Goal: Ask a question

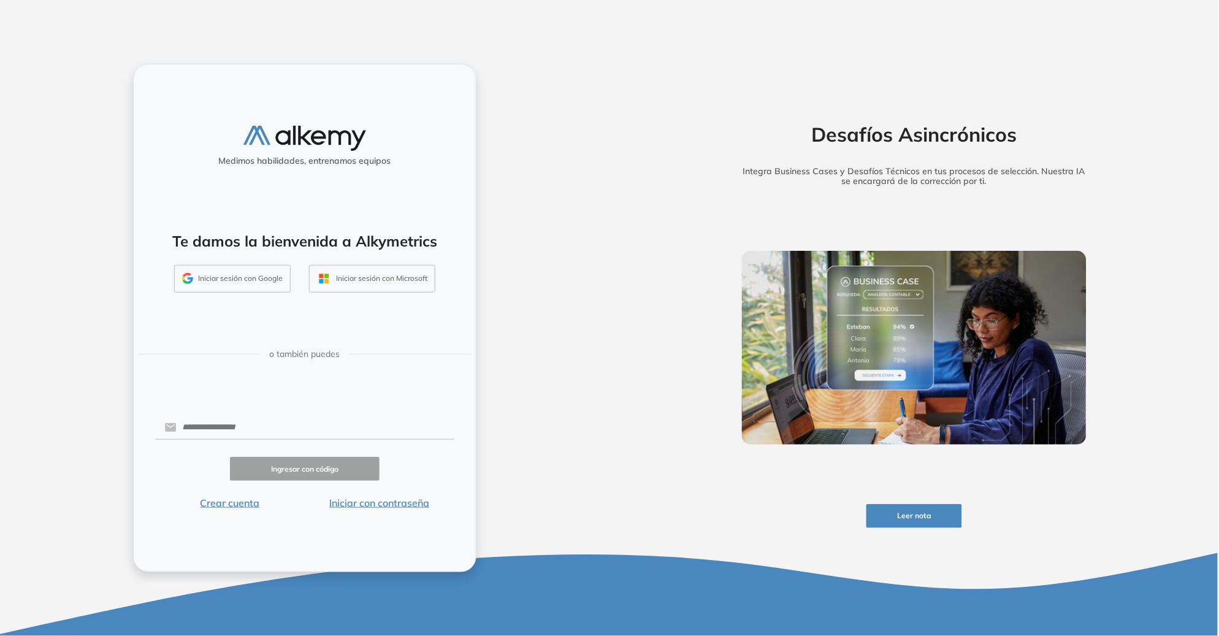
click at [262, 285] on button "Iniciar sesión con Google" at bounding box center [232, 279] width 116 height 28
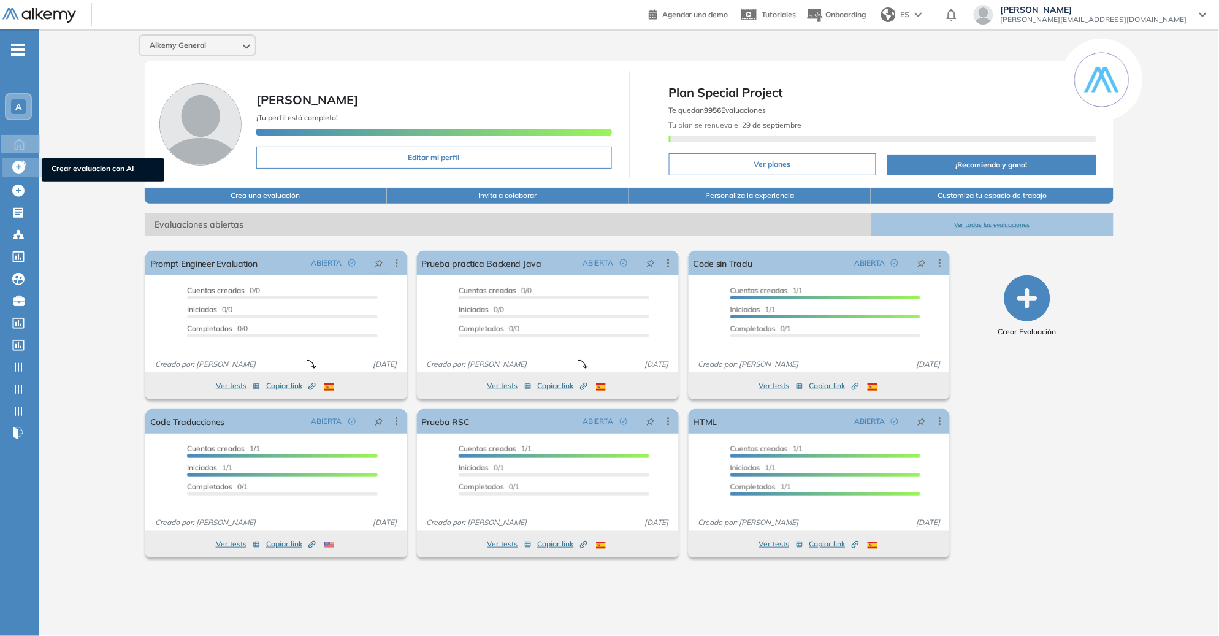
click at [16, 164] on icon at bounding box center [19, 166] width 15 height 15
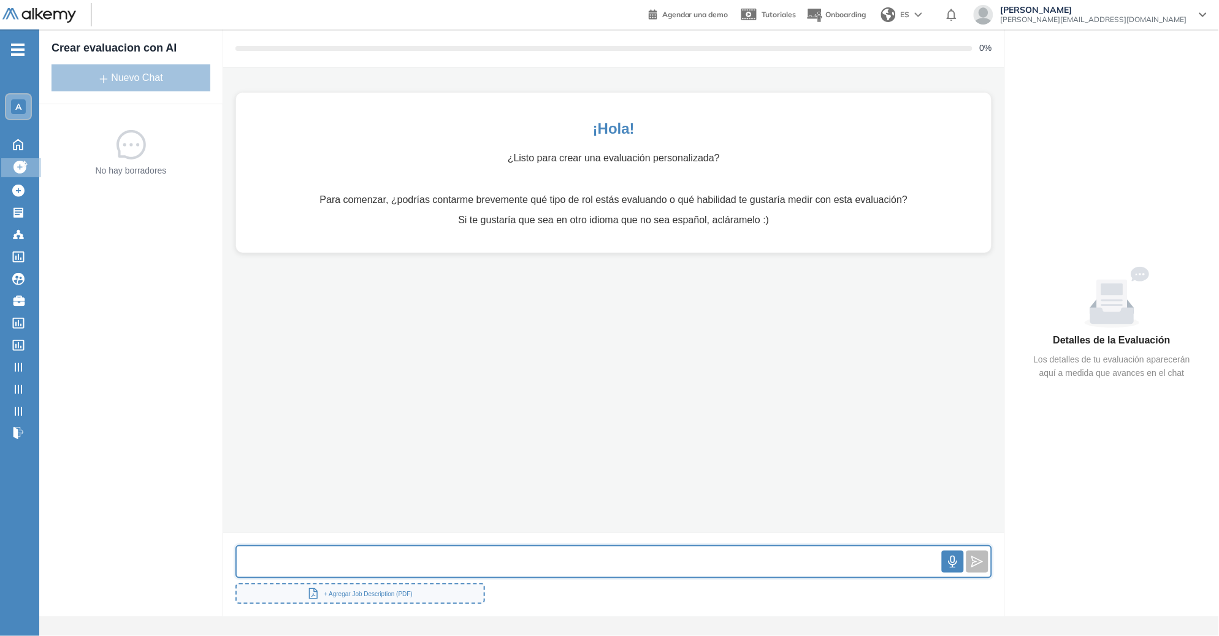
click at [427, 567] on input "text" at bounding box center [589, 562] width 705 height 26
type input "**********"
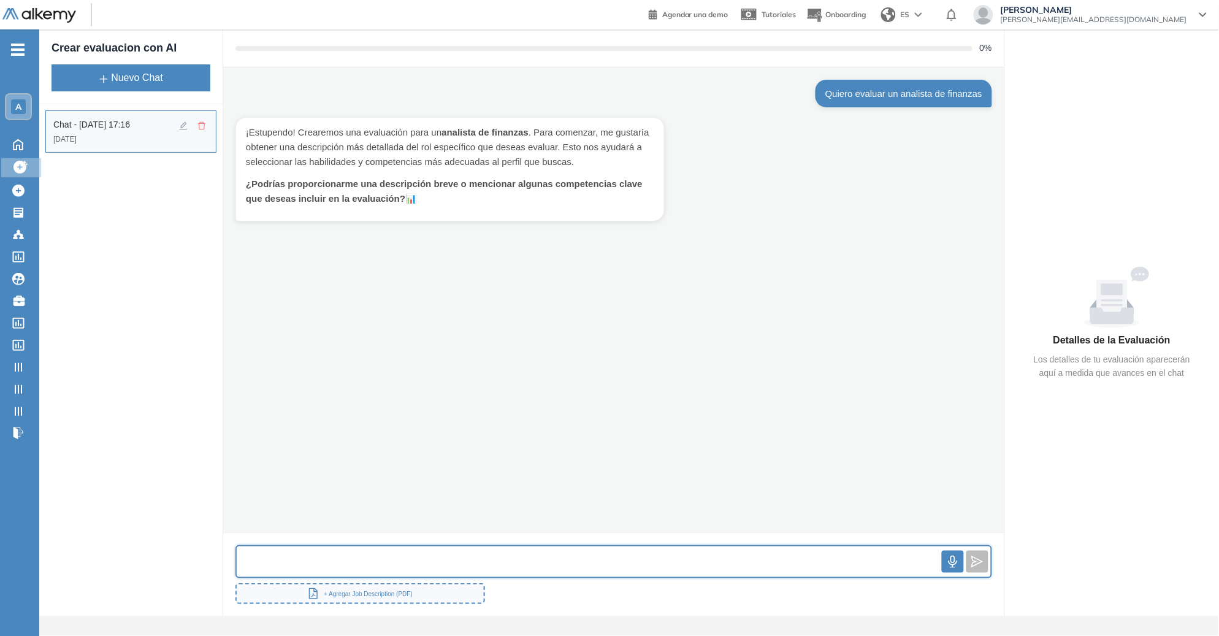
click at [495, 555] on input "text" at bounding box center [589, 562] width 705 height 26
type input "**********"
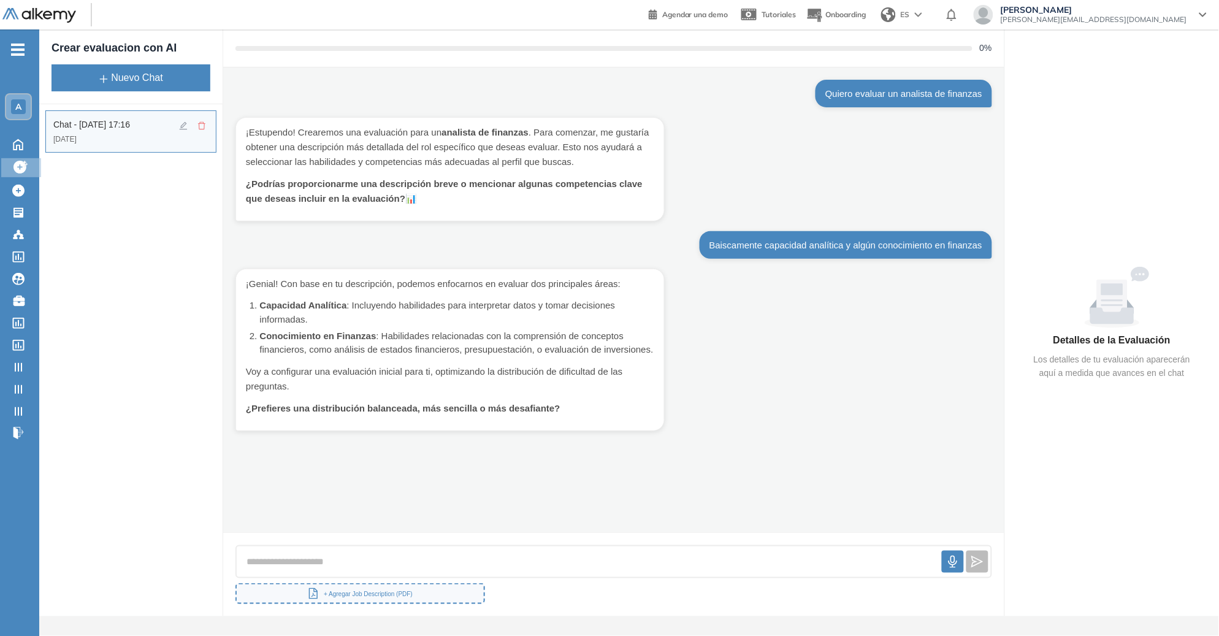
click at [638, 582] on div "+ Agregar Job Description (PDF)" at bounding box center [613, 574] width 781 height 85
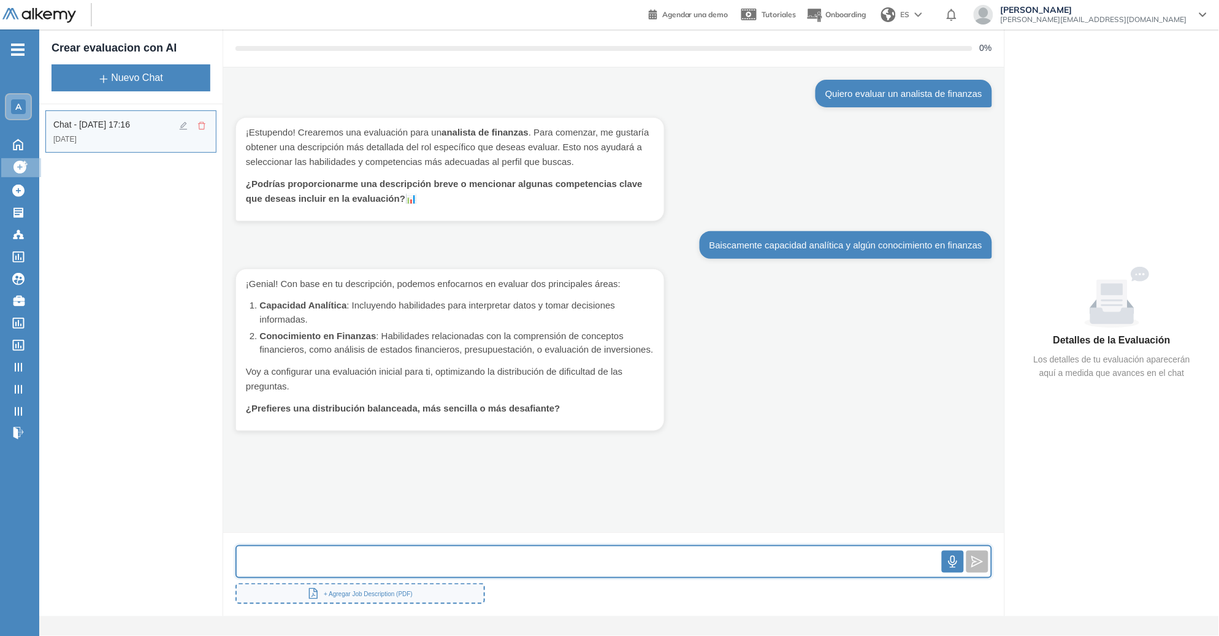
click at [651, 569] on input "text" at bounding box center [589, 562] width 705 height 26
type input "**********"
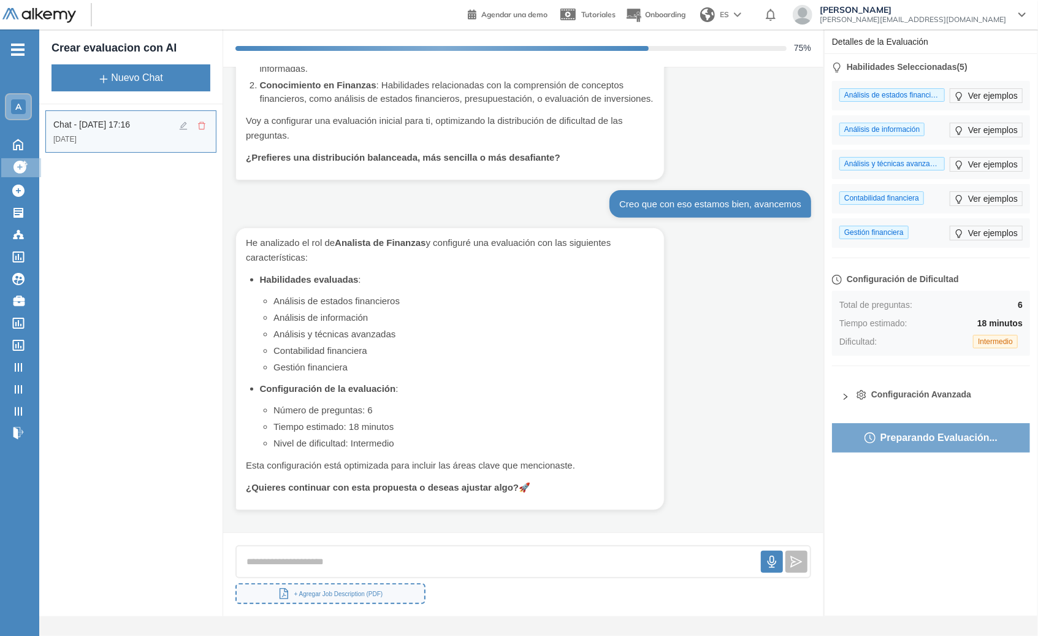
scroll to position [261, 0]
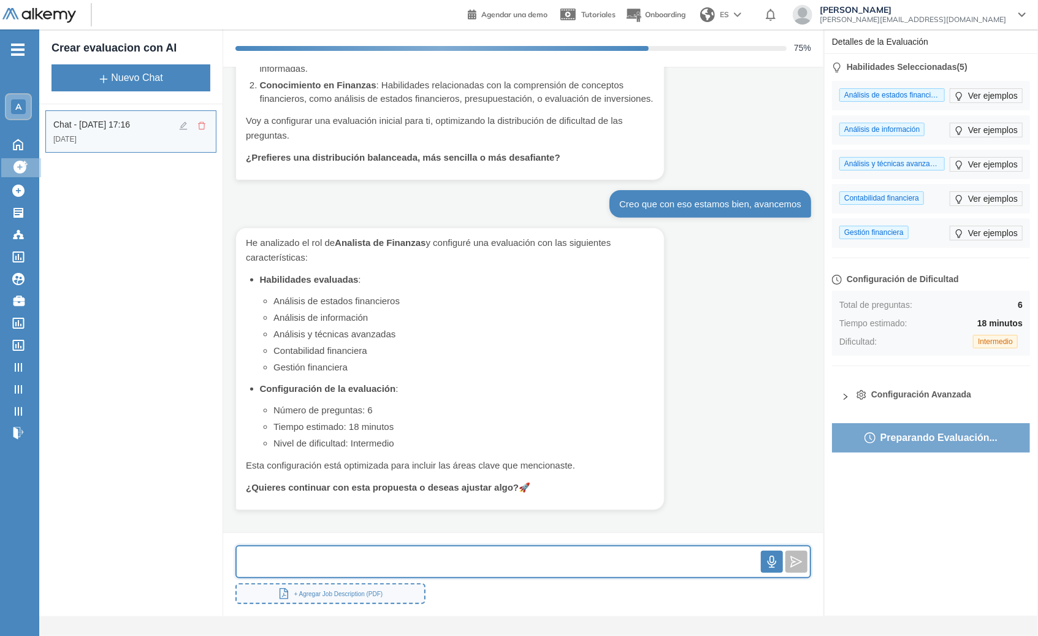
click at [471, 560] on input "text" at bounding box center [499, 562] width 524 height 26
type input "*********"
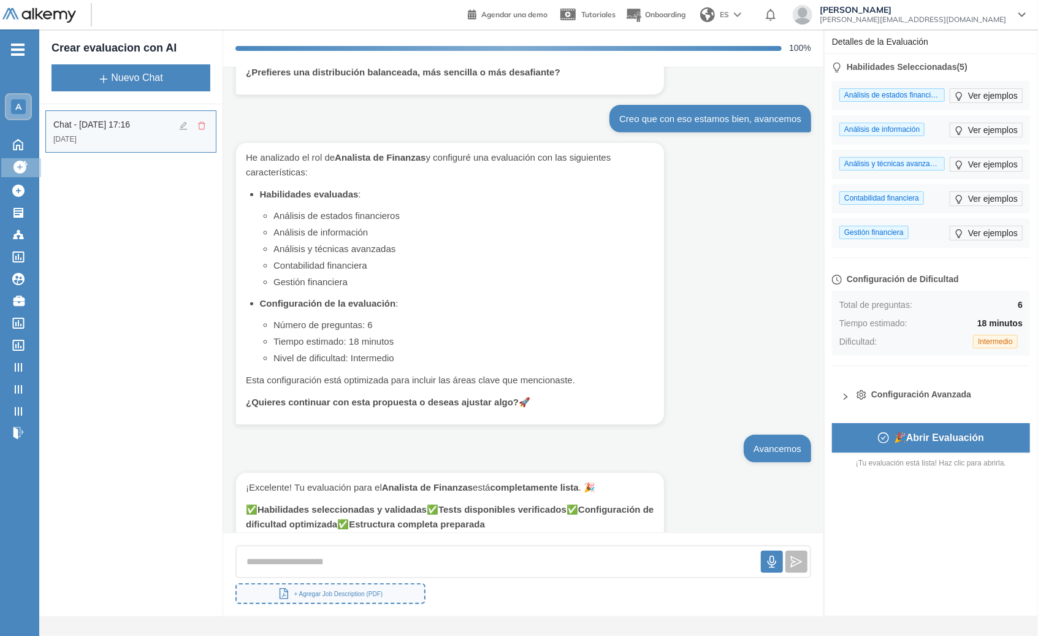
scroll to position [405, 0]
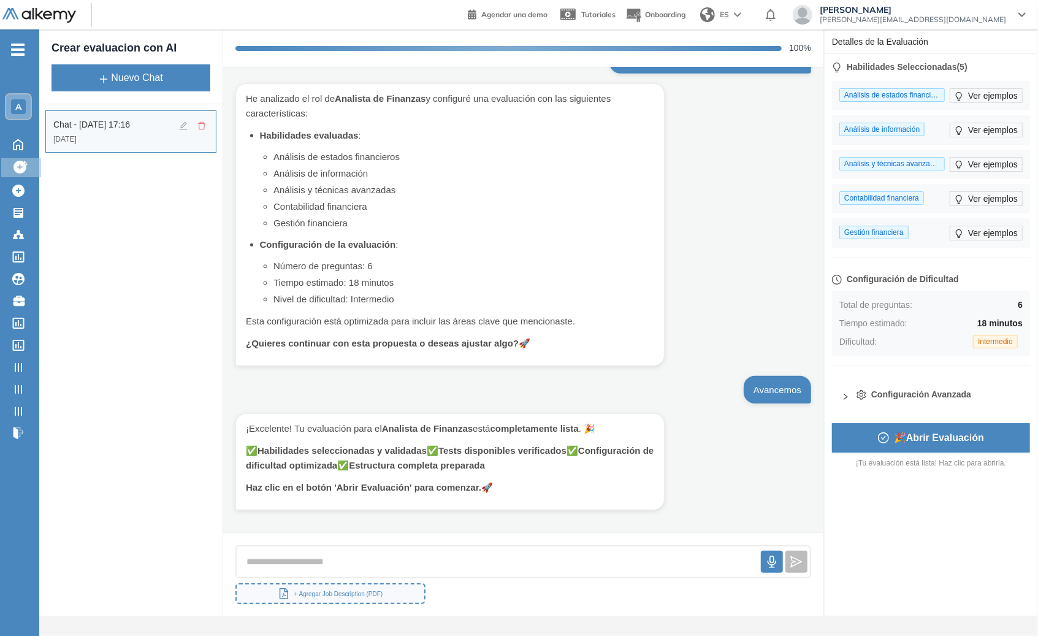
click at [968, 444] on span "🎉 Abrir Evaluación" at bounding box center [939, 437] width 90 height 15
click at [940, 438] on span "🎉 Abrir Evaluación" at bounding box center [939, 437] width 90 height 15
click at [979, 128] on span "Ver ejemplos" at bounding box center [993, 129] width 50 height 13
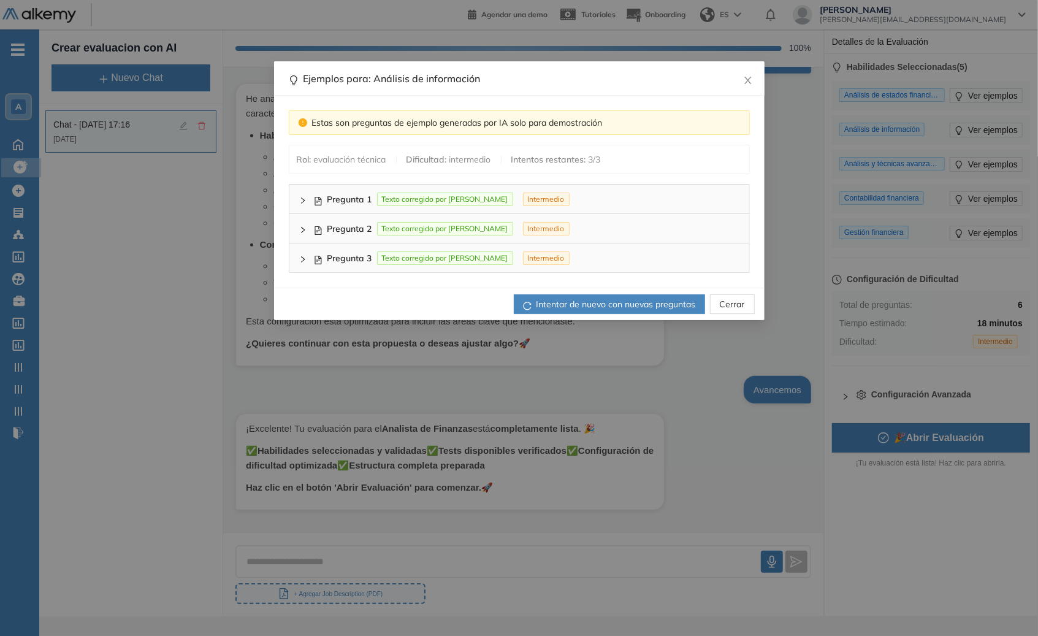
click at [305, 197] on icon "right" at bounding box center [302, 200] width 7 height 7
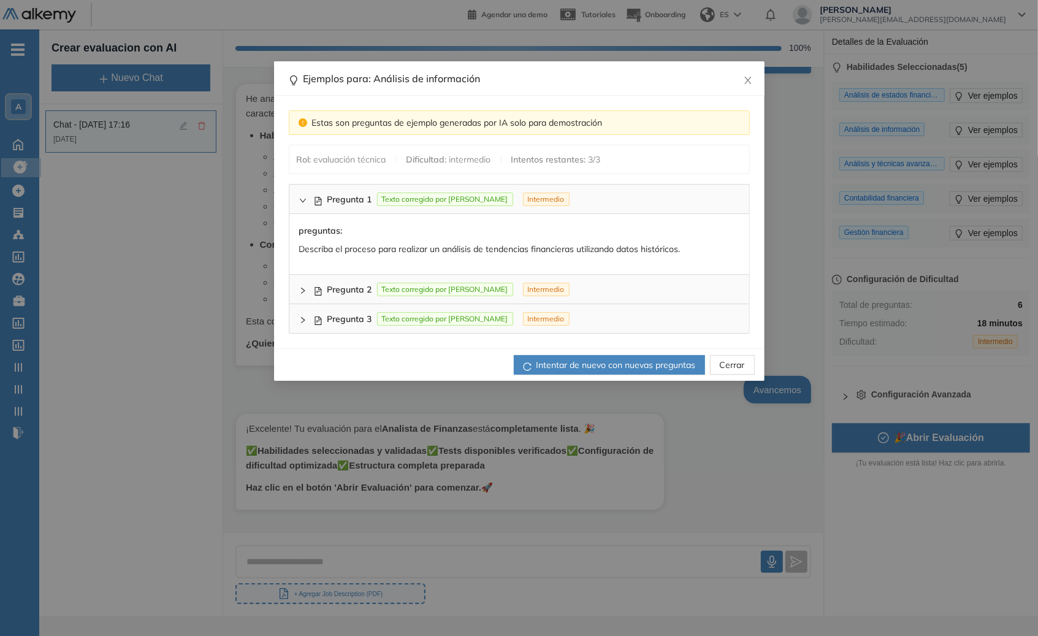
click at [305, 198] on icon "right" at bounding box center [302, 200] width 7 height 7
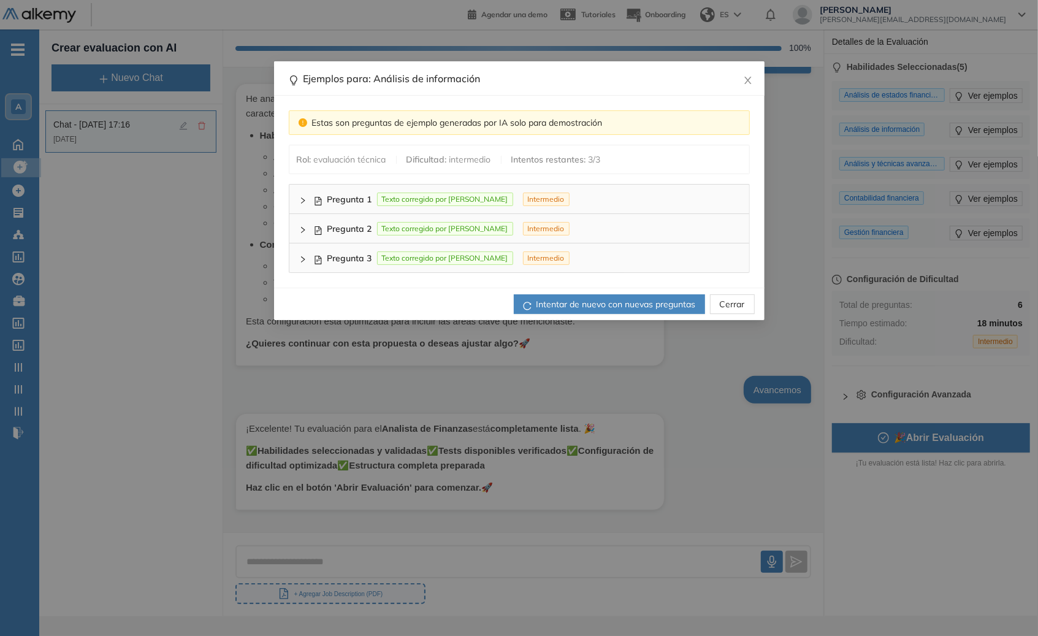
click at [303, 226] on icon "right" at bounding box center [302, 229] width 7 height 7
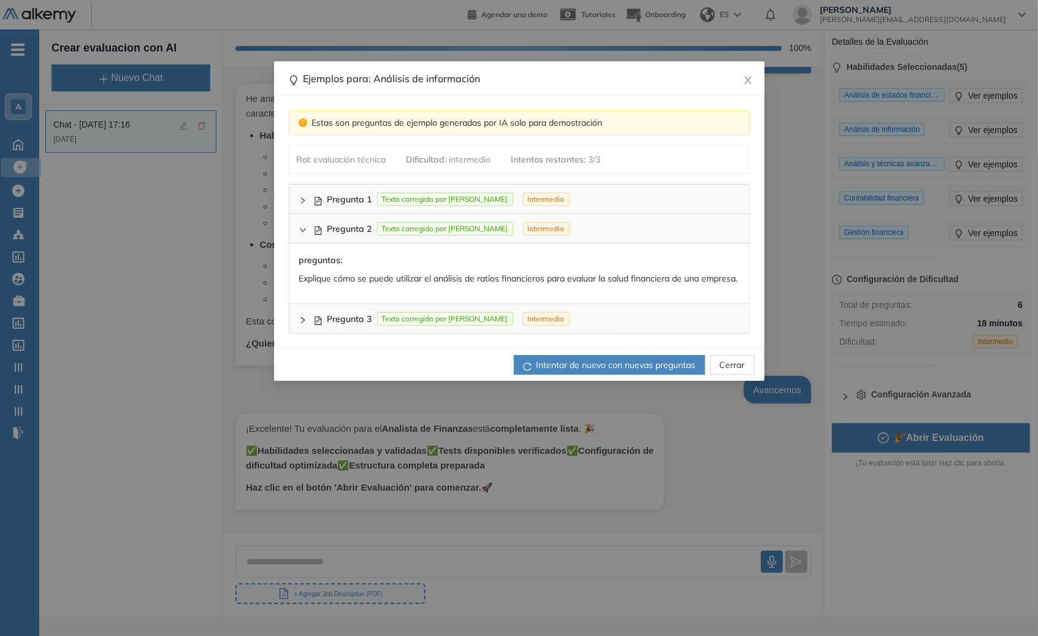
click at [299, 233] on div at bounding box center [306, 227] width 15 height 13
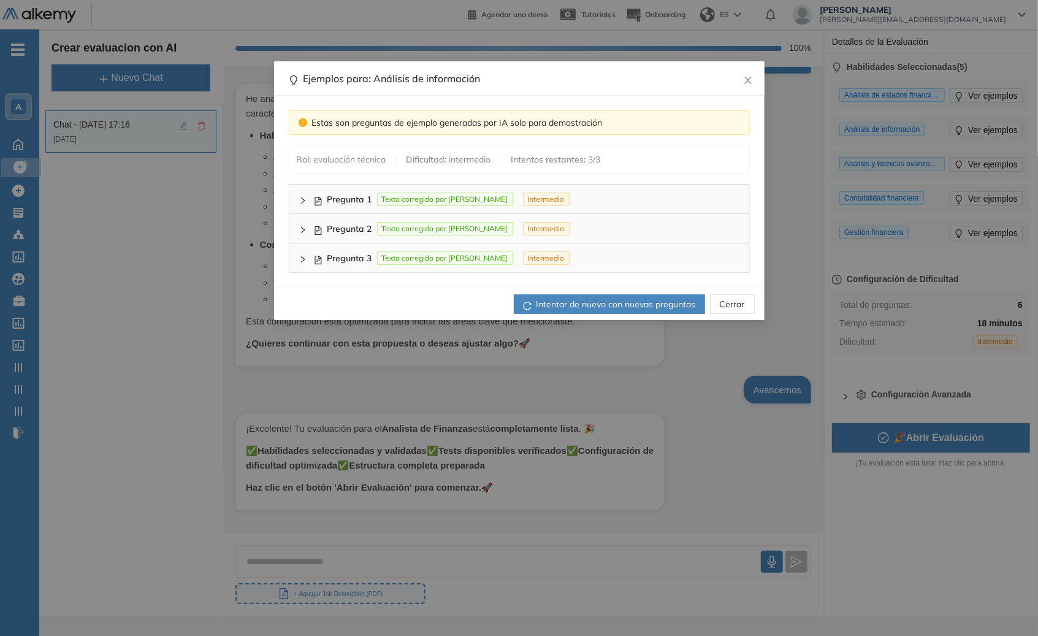
click at [301, 256] on icon "right" at bounding box center [302, 259] width 7 height 7
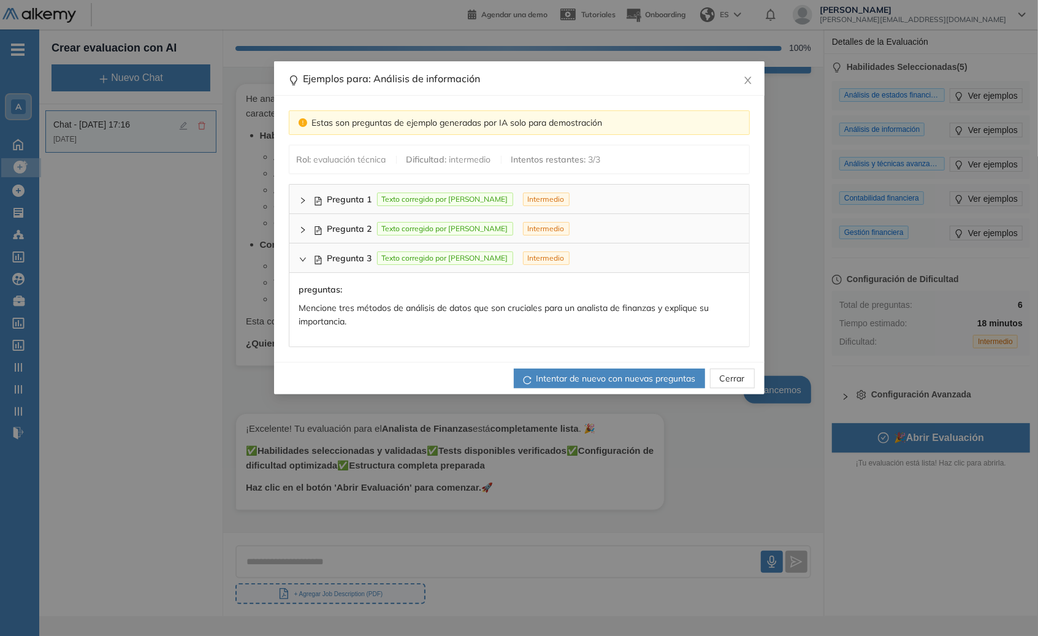
click at [732, 378] on span "Cerrar" at bounding box center [732, 377] width 25 height 13
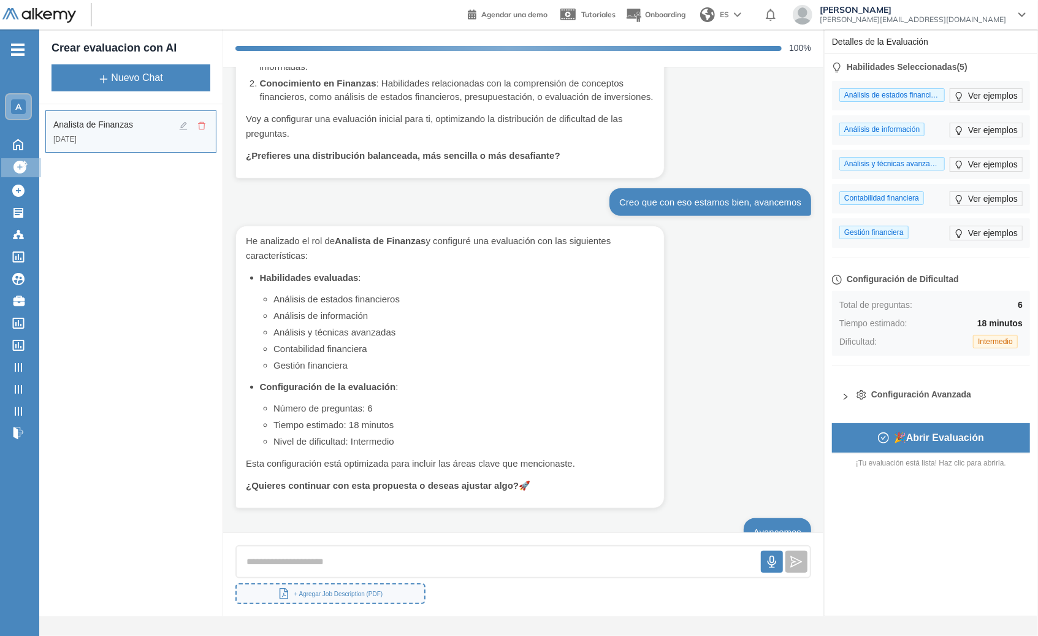
scroll to position [406, 0]
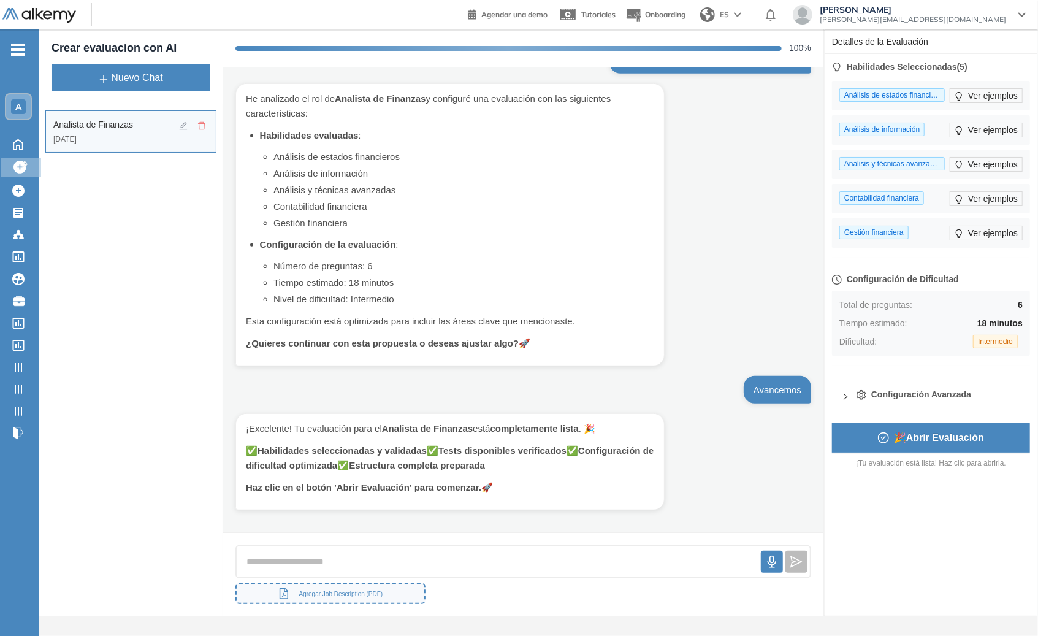
click at [880, 437] on icon "check-circle" at bounding box center [883, 437] width 11 height 11
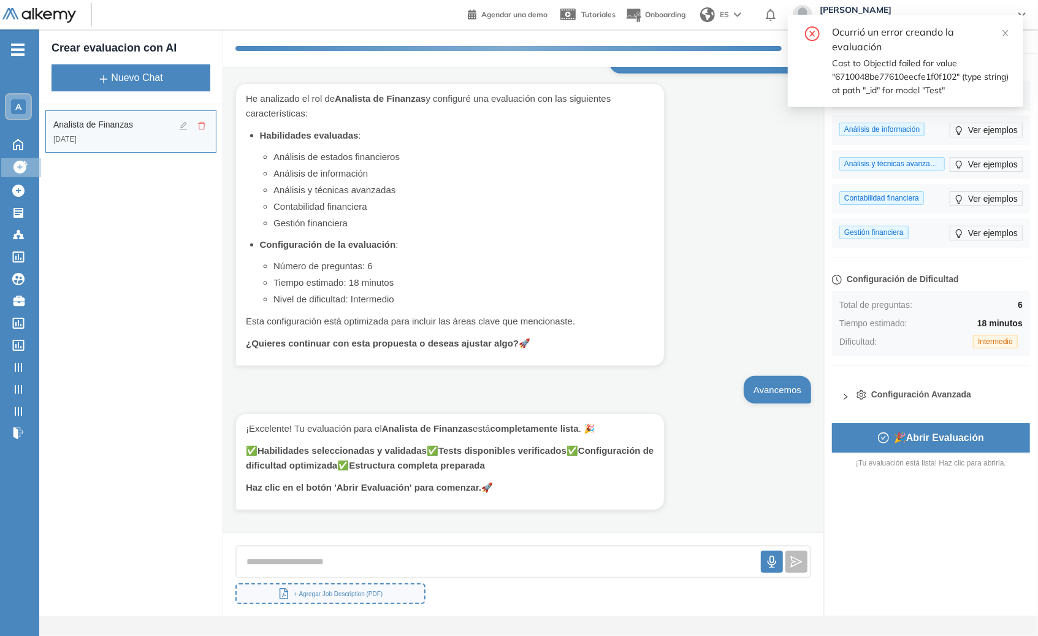
click at [847, 390] on div at bounding box center [849, 394] width 15 height 13
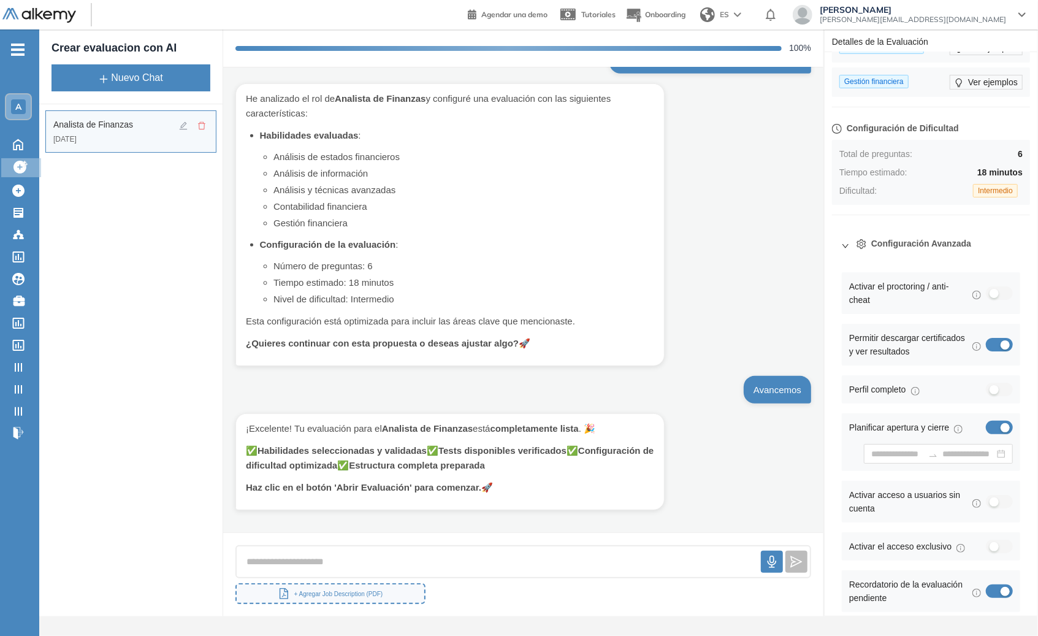
scroll to position [215, 0]
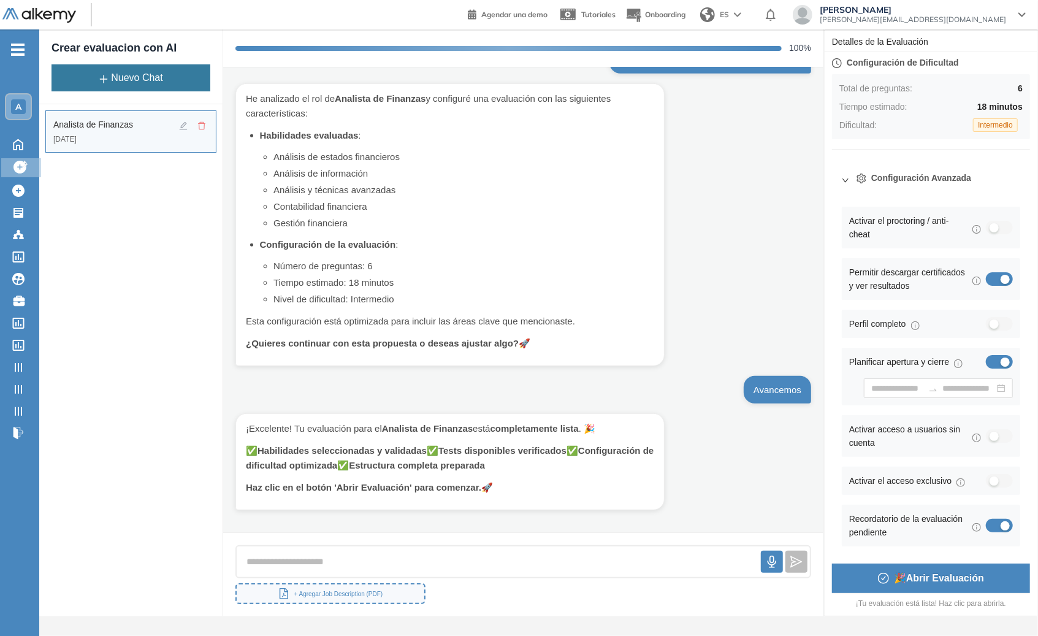
click at [166, 74] on button "Nuevo Chat" at bounding box center [130, 77] width 159 height 27
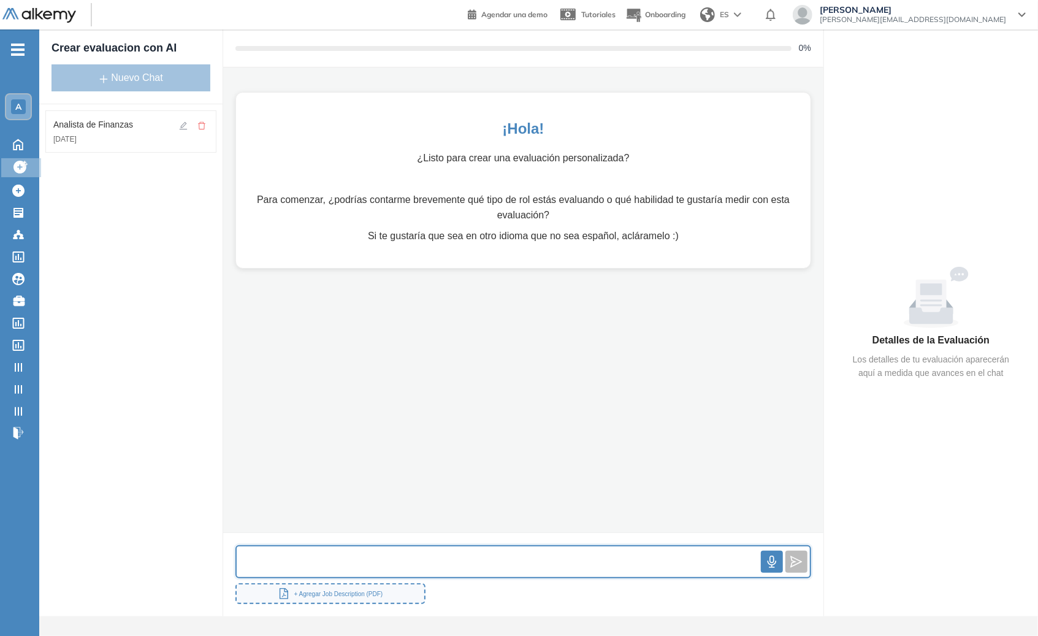
click at [497, 560] on input "text" at bounding box center [499, 562] width 524 height 26
type input "**********"
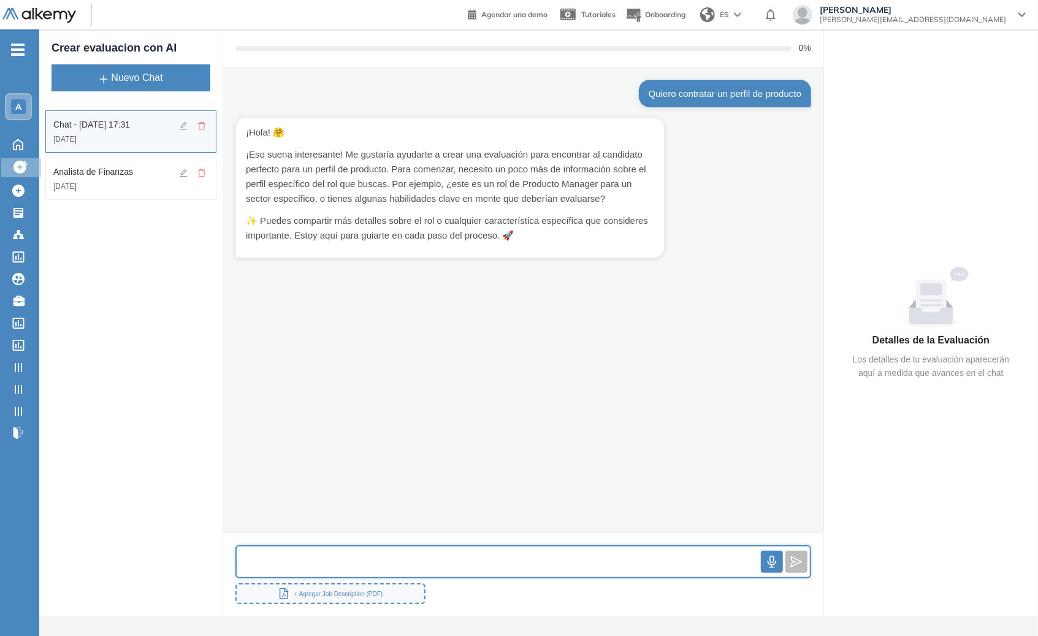
click at [391, 567] on input "text" at bounding box center [499, 562] width 524 height 26
type input "**********"
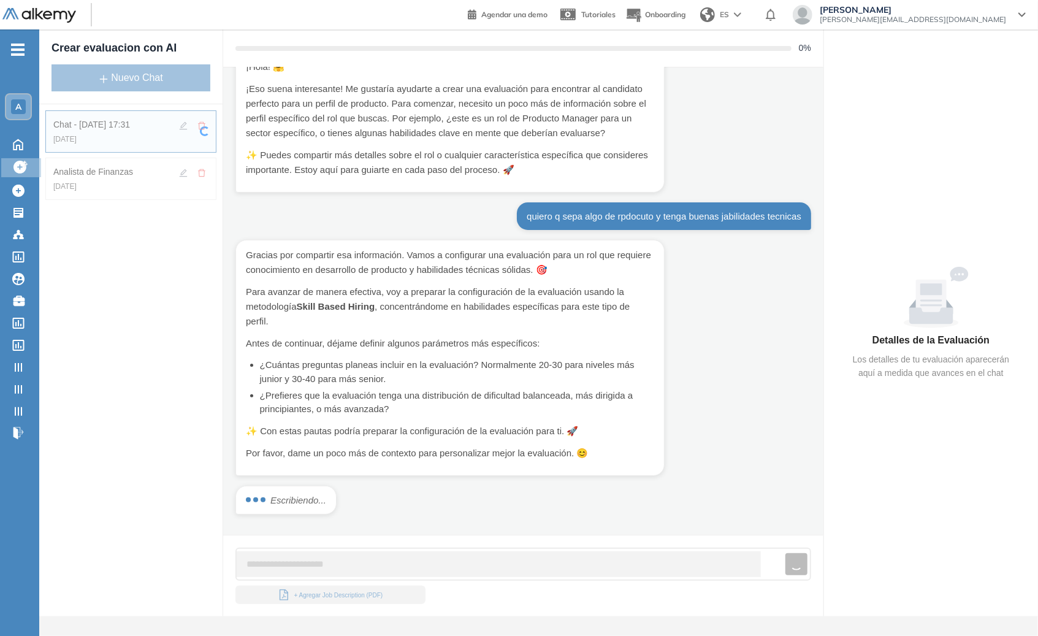
scroll to position [28, 0]
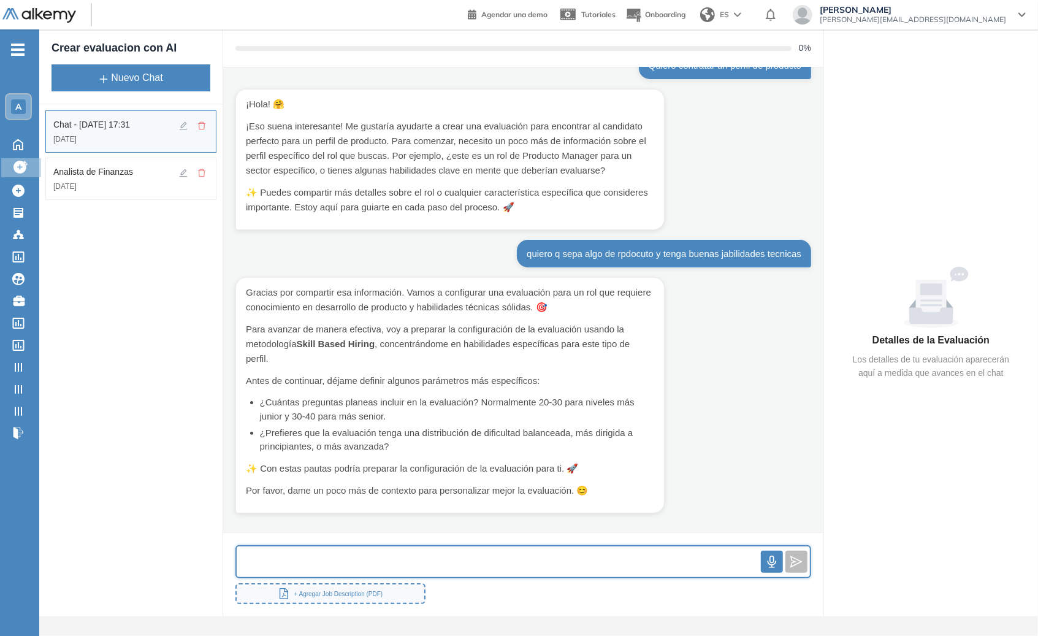
click at [463, 566] on input "text" at bounding box center [499, 562] width 524 height 26
type input "**********"
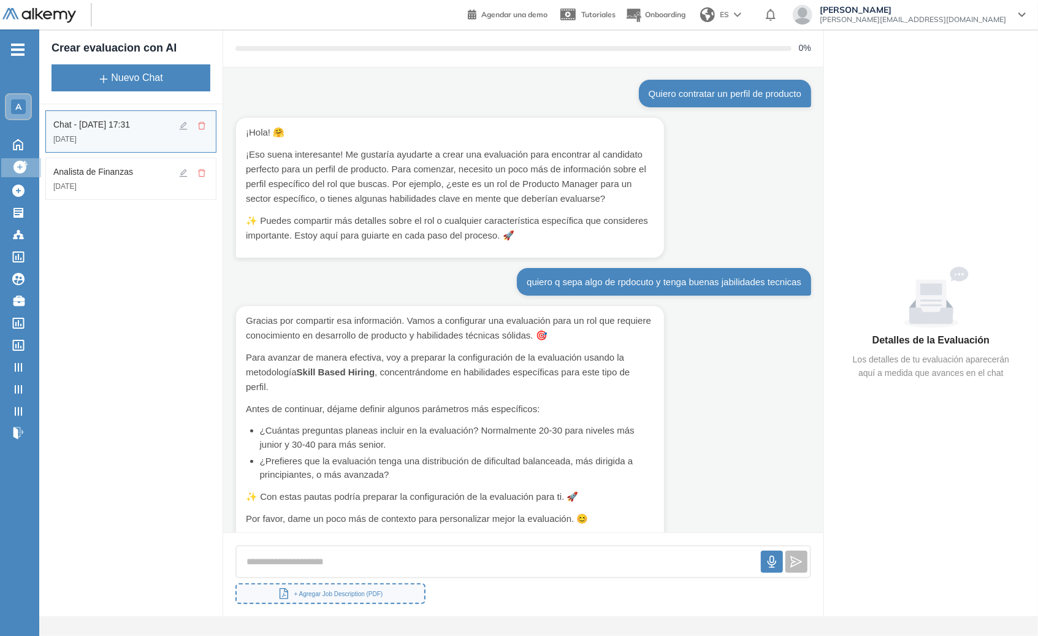
scroll to position [267, 0]
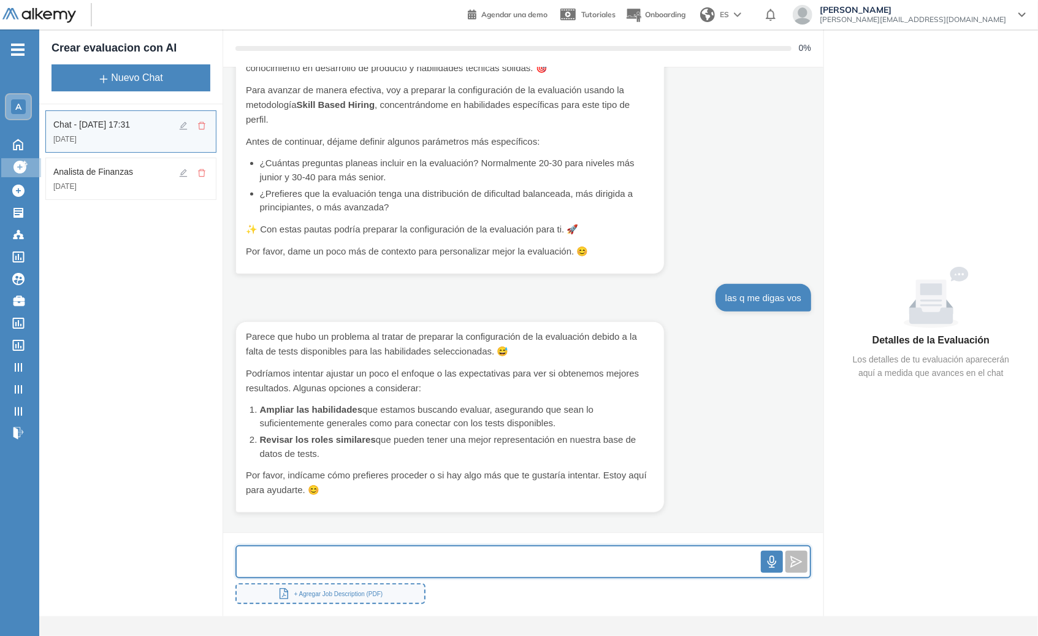
click at [447, 551] on input "text" at bounding box center [499, 562] width 524 height 26
type input "**********"
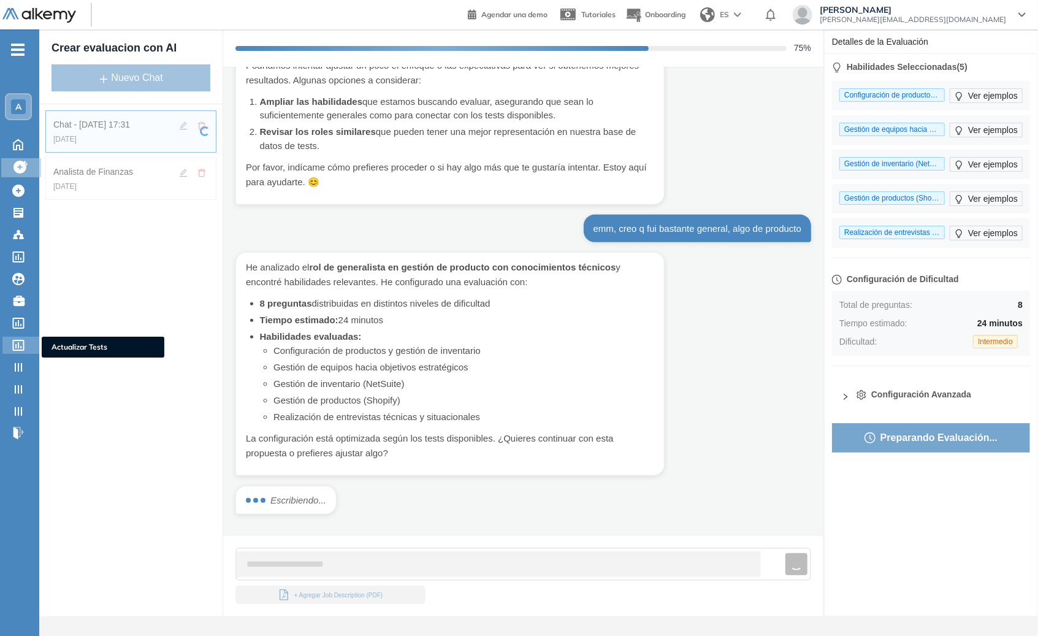
scroll to position [538, 0]
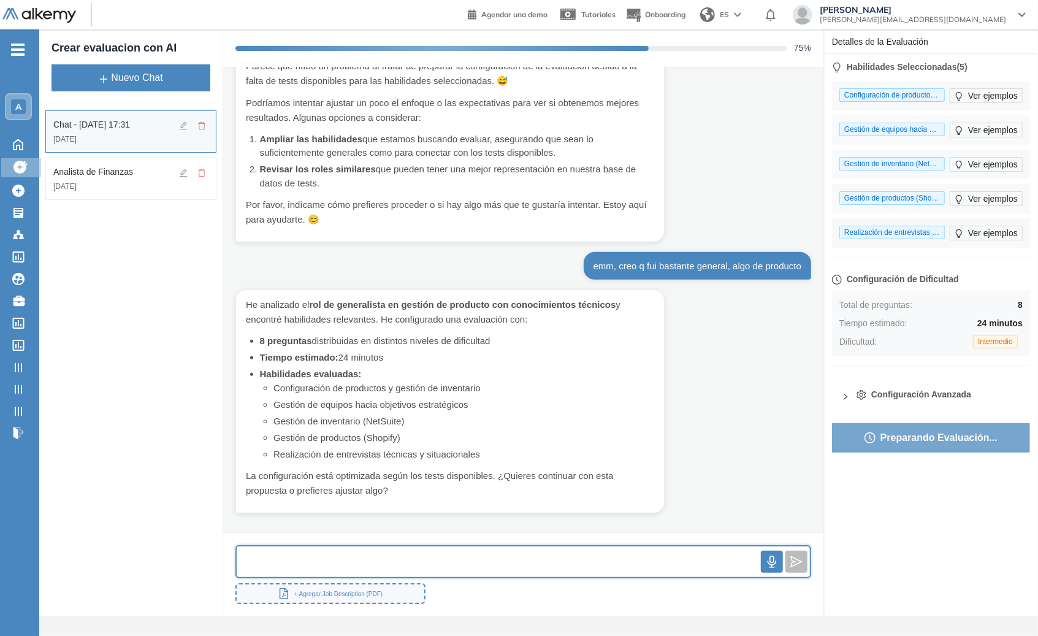
drag, startPoint x: 455, startPoint y: 568, endPoint x: 457, endPoint y: 561, distance: 7.2
click at [457, 562] on input "text" at bounding box center [499, 562] width 524 height 26
click at [457, 561] on input "text" at bounding box center [499, 562] width 524 height 26
type input "**********"
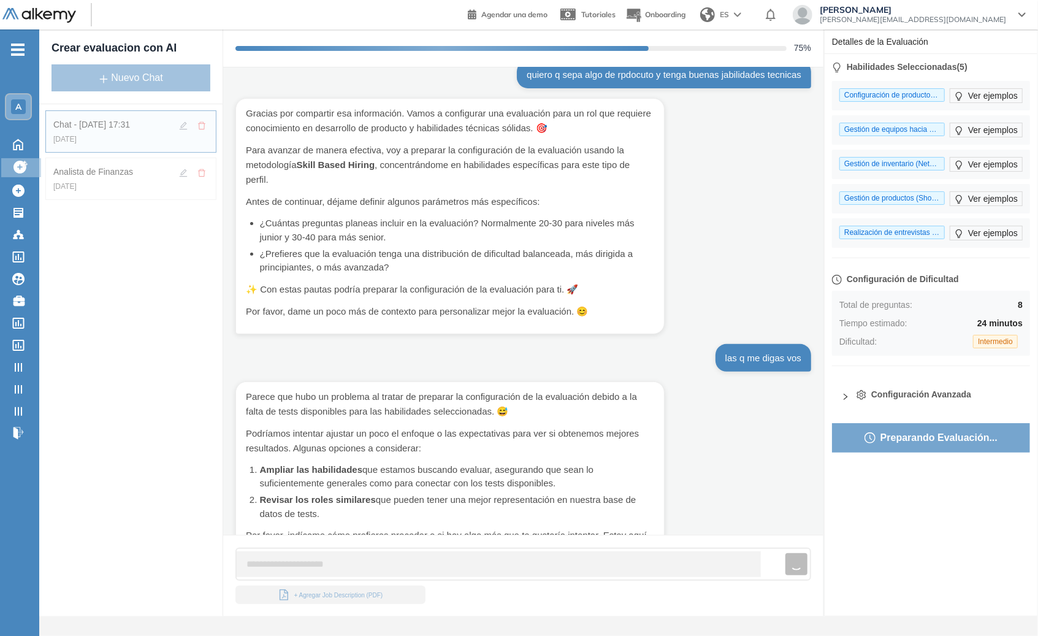
scroll to position [0, 0]
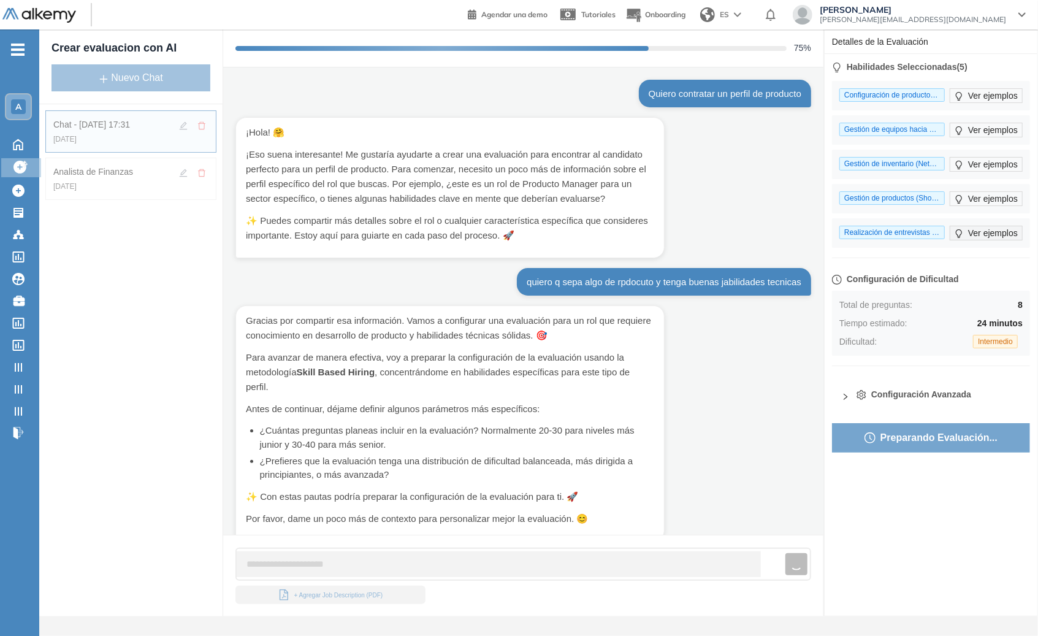
click at [1010, 232] on span "Ver ejemplos" at bounding box center [993, 232] width 50 height 13
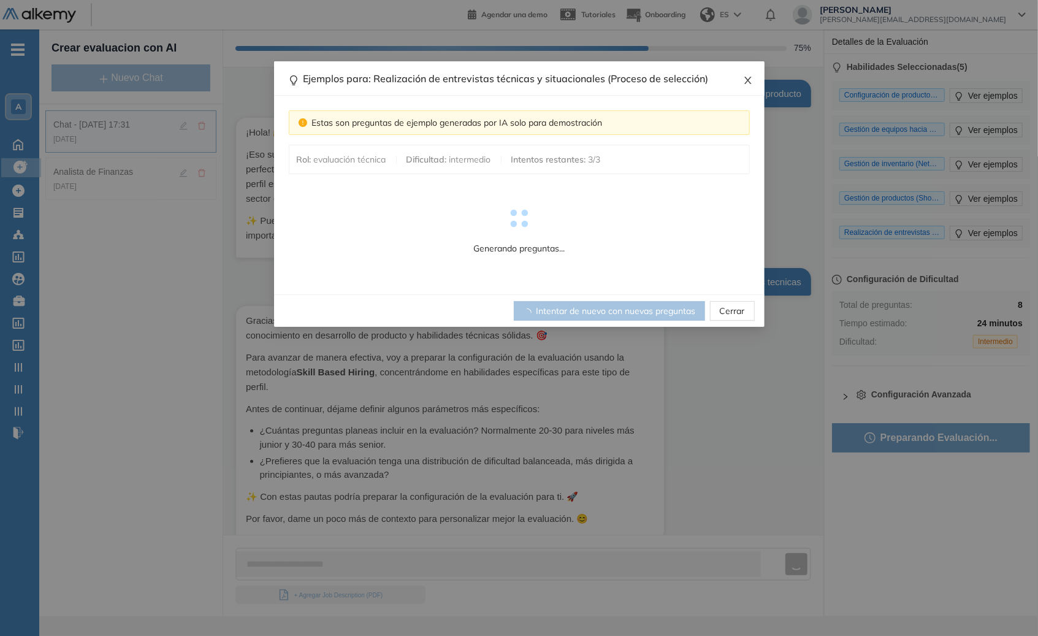
click at [740, 72] on span "Close" at bounding box center [747, 77] width 33 height 33
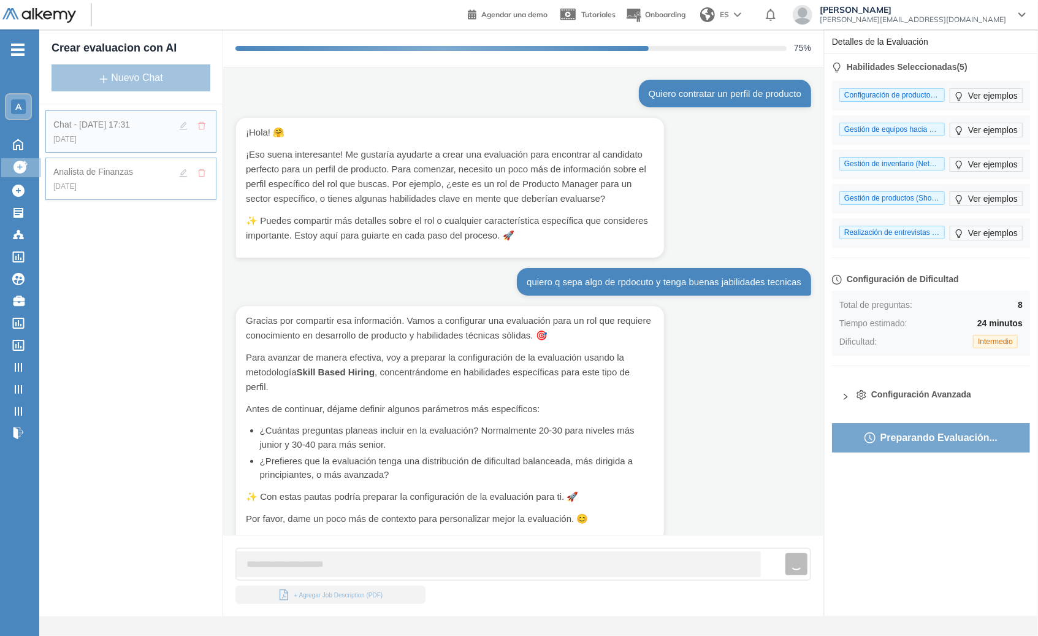
click at [143, 183] on div "[DATE]" at bounding box center [130, 186] width 155 height 11
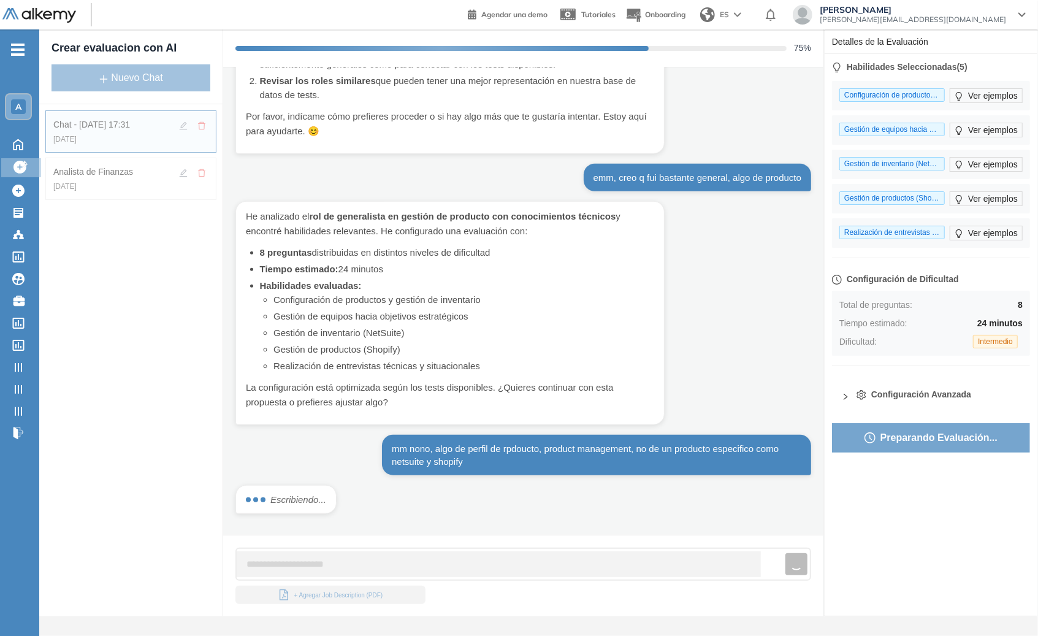
click at [11, 51] on span "-" at bounding box center [17, 49] width 13 height 10
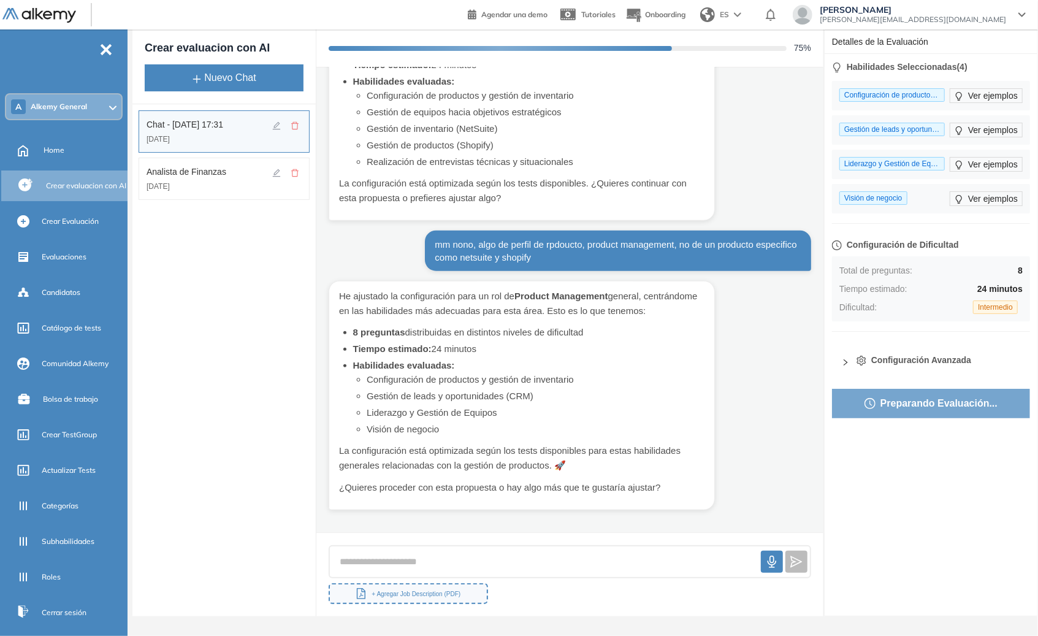
scroll to position [872, 0]
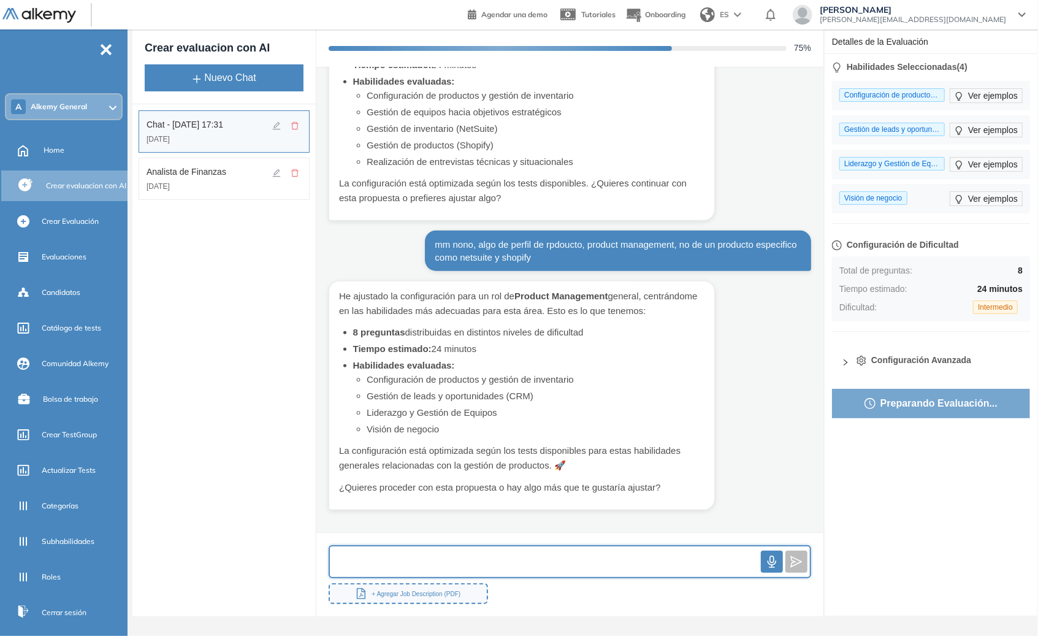
click at [531, 560] on input "text" at bounding box center [545, 562] width 431 height 26
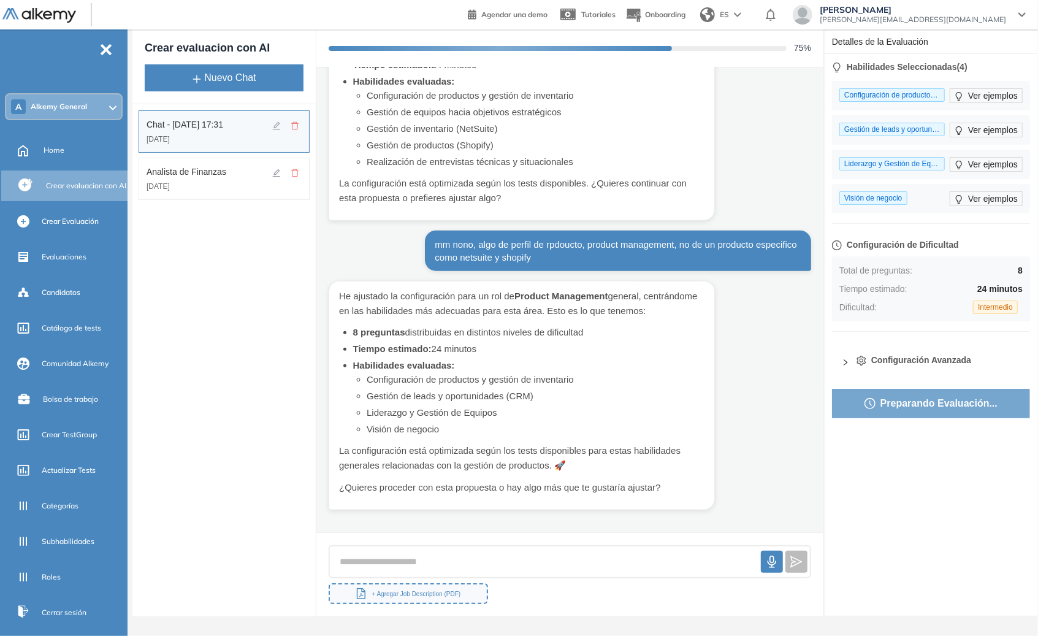
click at [565, 386] on li "Configuración de productos y gestión de inventario" at bounding box center [536, 380] width 338 height 14
copy li "Configuración de productos y gestión de inventario"
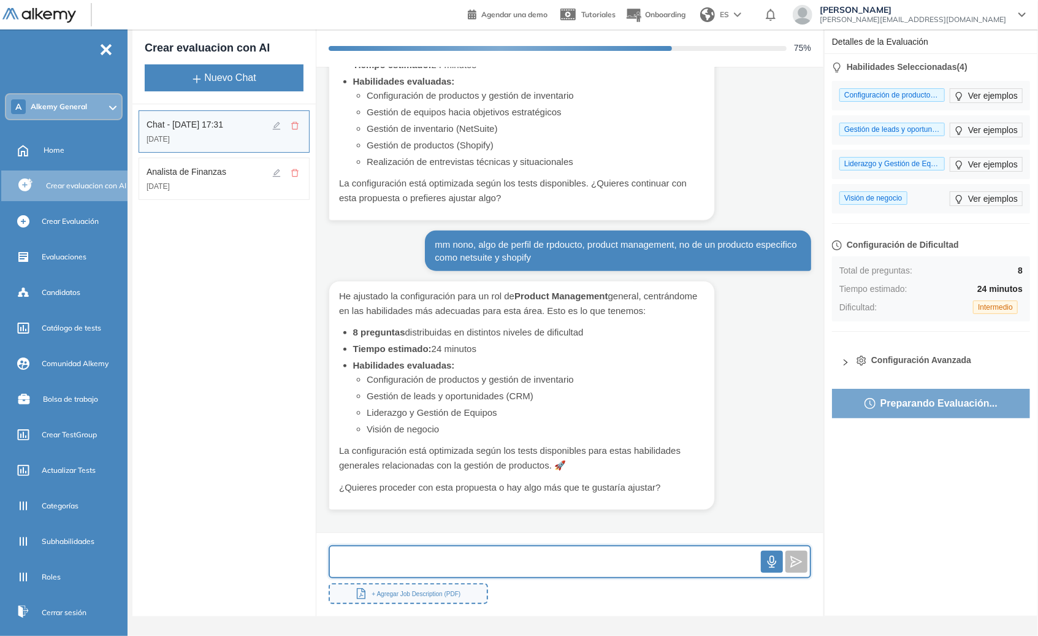
click at [507, 564] on input "text" at bounding box center [545, 562] width 431 height 26
paste input "**********"
type input "**********"
click at [785, 550] on button "submit" at bounding box center [796, 561] width 22 height 22
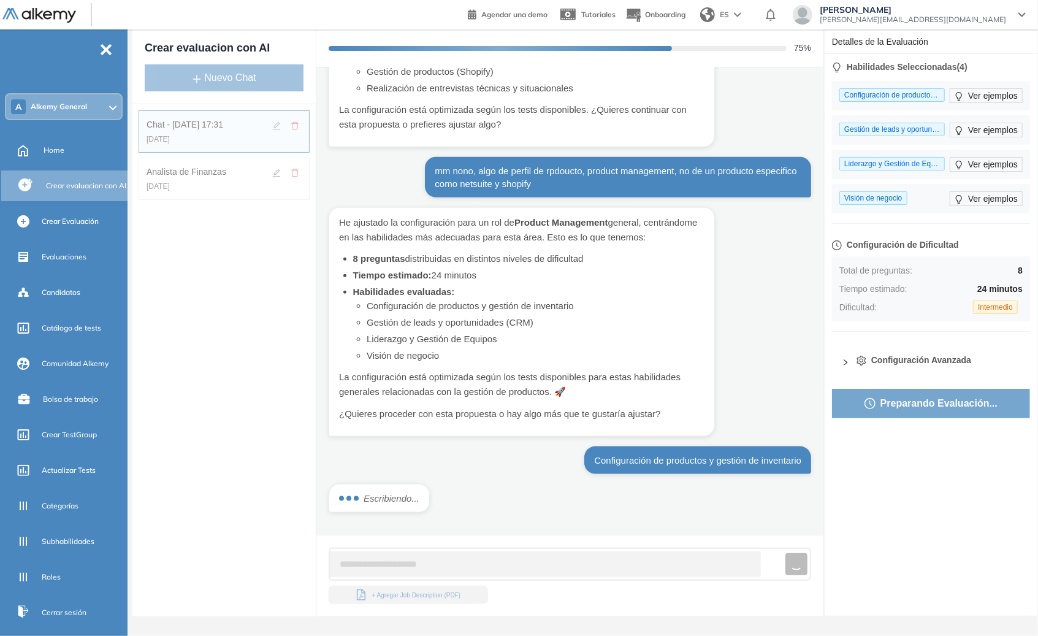
scroll to position [923, 0]
click at [984, 303] on span "Intermedio" at bounding box center [995, 306] width 45 height 13
drag, startPoint x: 887, startPoint y: 268, endPoint x: 1023, endPoint y: 298, distance: 139.2
click at [1023, 298] on div "Total de preguntas : 8 Tiempo estimado : 24 minutos Dificultad : Intermedio" at bounding box center [931, 288] width 198 height 65
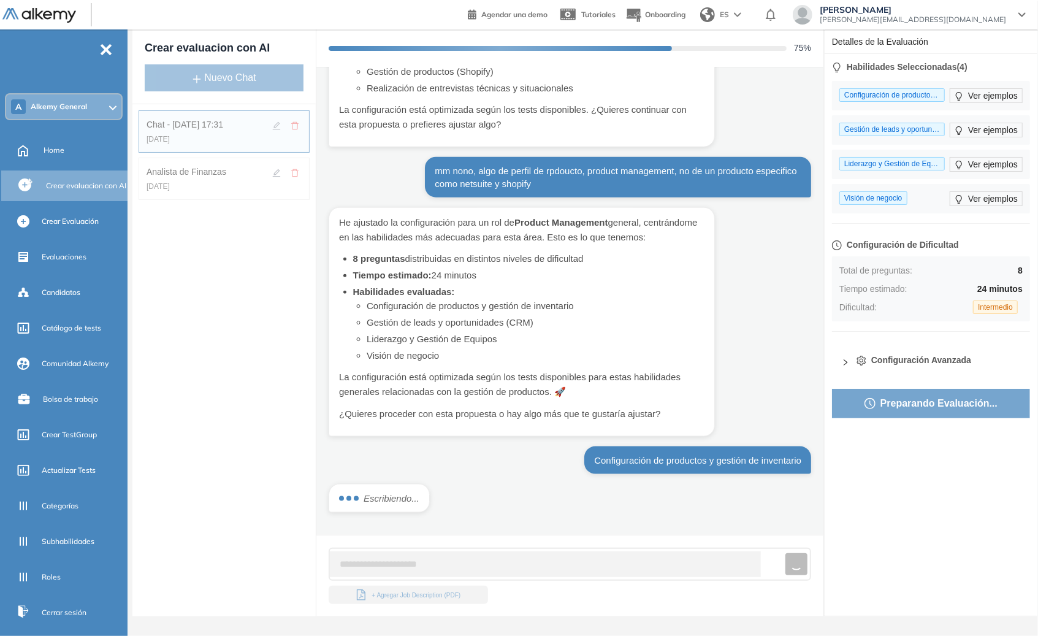
click at [1023, 298] on div "Total de preguntas : 8 Tiempo estimado : 24 minutos Dificultad : Intermedio" at bounding box center [931, 288] width 198 height 65
drag, startPoint x: 1021, startPoint y: 306, endPoint x: 829, endPoint y: 246, distance: 201.6
click at [830, 247] on div "Habilidades Seleccionadas ( 4 ) Configuración de productos y gestión de inventa…" at bounding box center [930, 334] width 213 height 562
click at [829, 246] on div "Habilidades Seleccionadas ( 4 ) Configuración de productos y gestión de inventa…" at bounding box center [930, 334] width 213 height 562
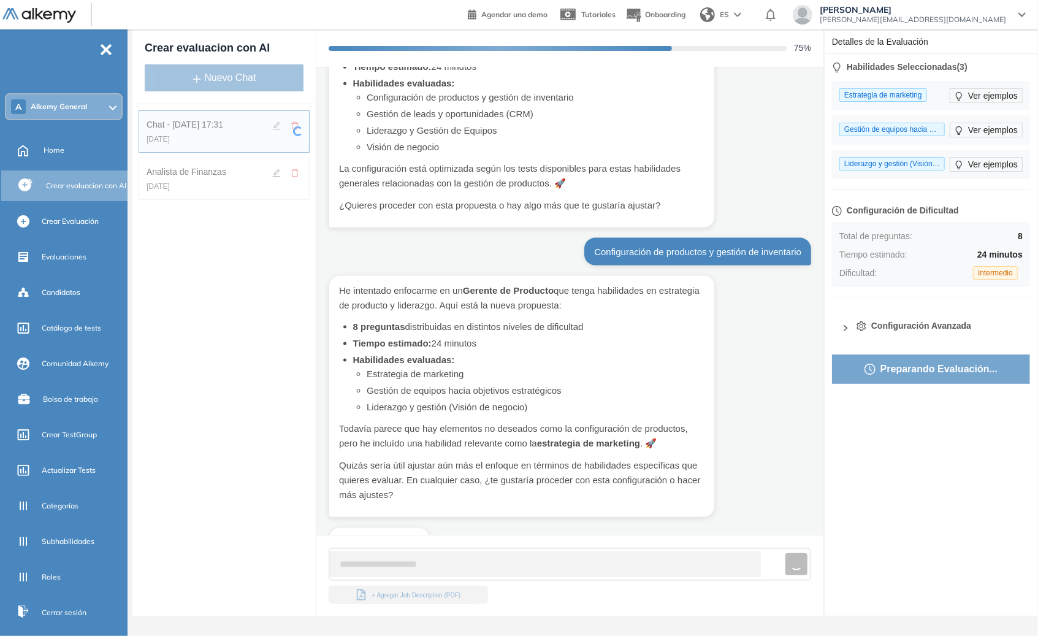
scroll to position [1161, 0]
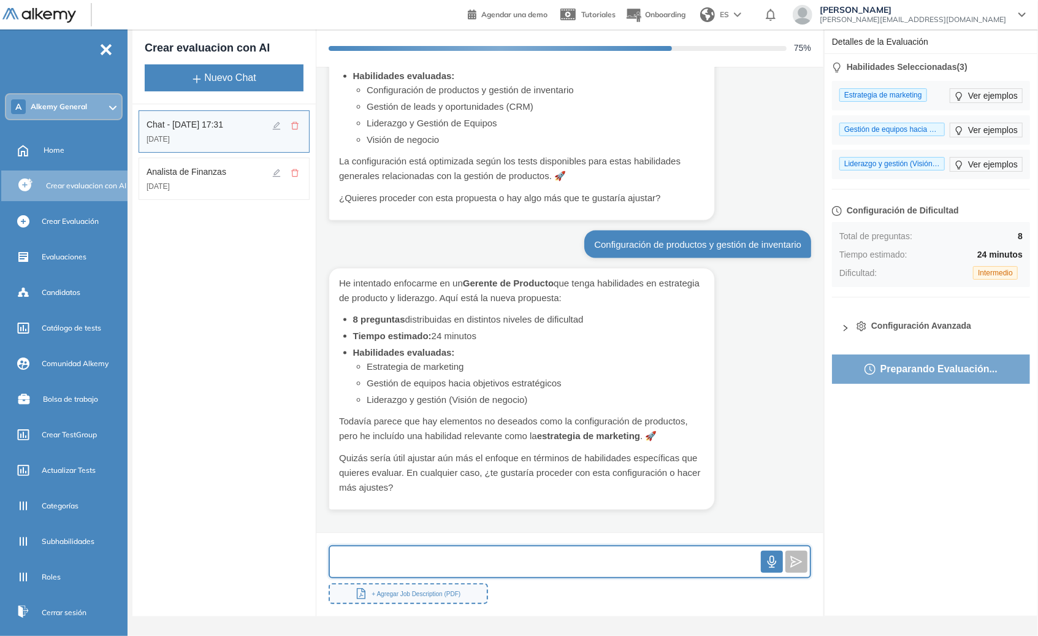
click at [577, 569] on input "text" at bounding box center [545, 562] width 431 height 26
